Goal: Information Seeking & Learning: Learn about a topic

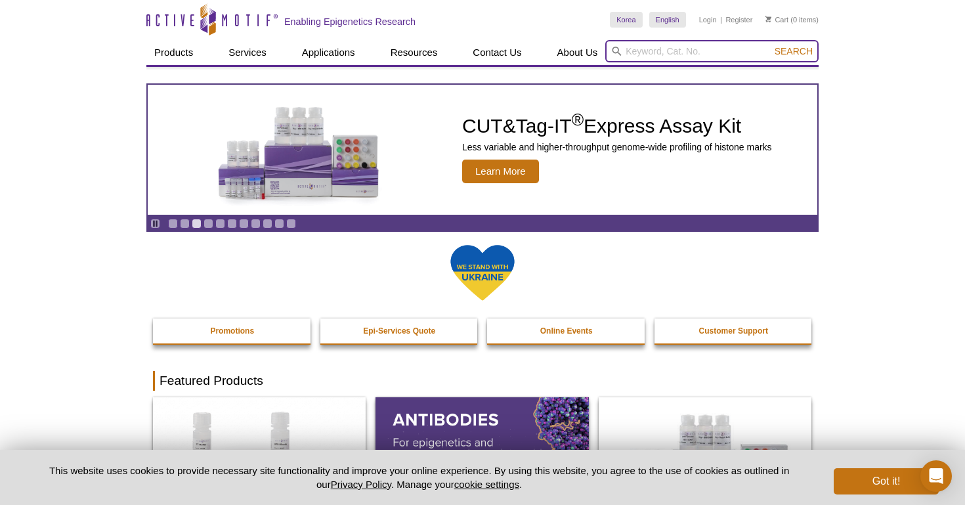
click at [661, 55] on input "search" at bounding box center [712, 51] width 213 height 22
type input "hdac3"
click at [795, 51] on button "Search" at bounding box center [794, 51] width 46 height 12
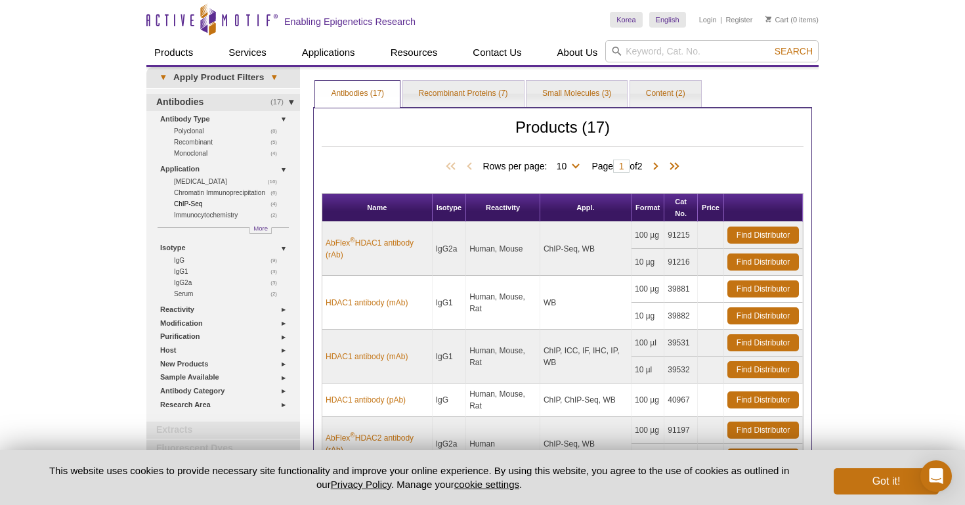
click at [198, 200] on link "(4) ChIP-Seq" at bounding box center [229, 203] width 110 height 11
